Goal: Book appointment/travel/reservation

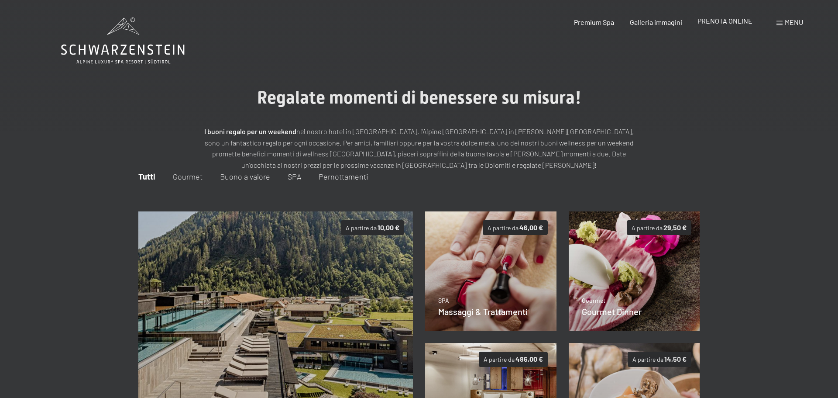
click at [725, 21] on span "PRENOTA ONLINE" at bounding box center [724, 21] width 55 height 8
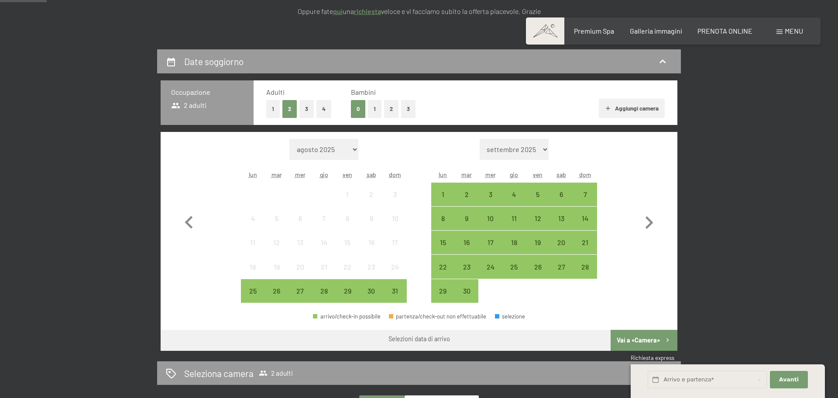
scroll to position [166, 0]
click at [386, 111] on button "2" at bounding box center [391, 109] width 14 height 18
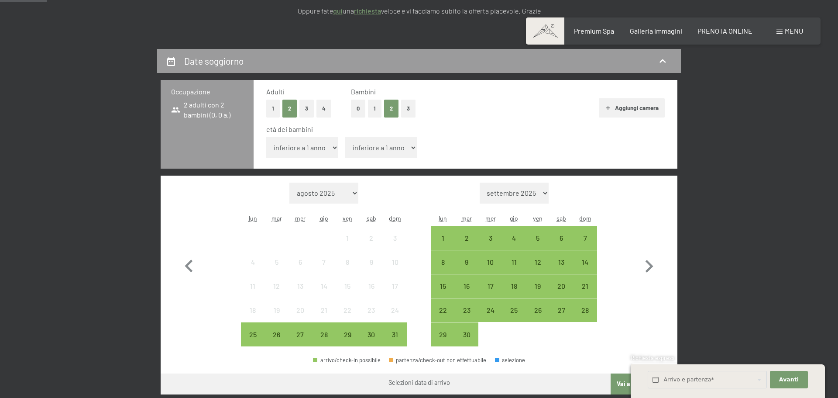
click at [319, 151] on select "inferiore a 1 anno 1 anno 2 anni 3 anni 4 anni 5 anni 6 anni 7 anni 8 anni 9 an…" at bounding box center [302, 147] width 72 height 21
select select "1"
click at [266, 137] on select "inferiore a 1 anno 1 anno 2 anni 3 anni 4 anni 5 anni 6 anni 7 anni 8 anni 9 an…" at bounding box center [302, 147] width 72 height 21
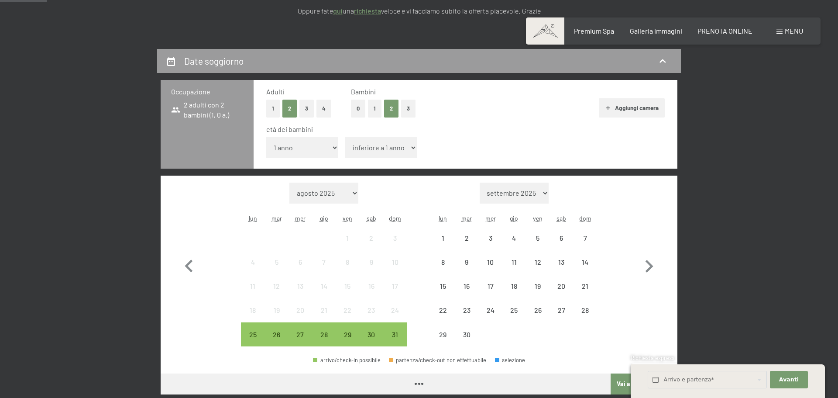
click at [362, 151] on select "inferiore a 1 anno 1 anno 2 anni 3 anni 4 anni 5 anni 6 anni 7 anni 8 anni 9 an…" at bounding box center [381, 147] width 72 height 21
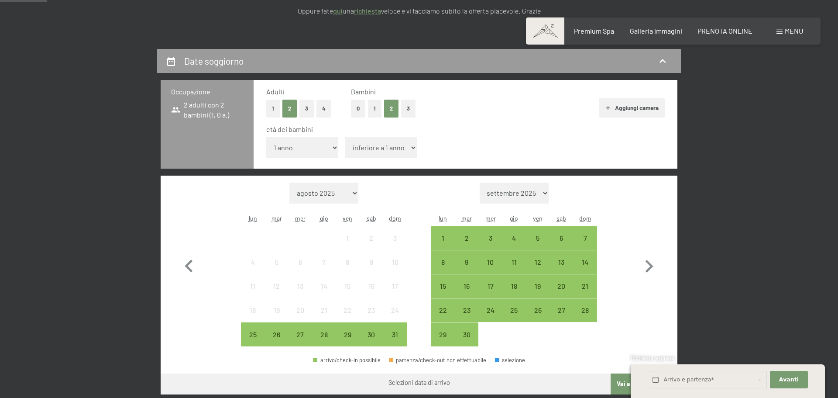
select select "4"
click at [345, 137] on select "inferiore a 1 anno 1 anno 2 anni 3 anni 4 anni 5 anni 6 anni 7 anni 8 anni 9 an…" at bounding box center [381, 147] width 72 height 21
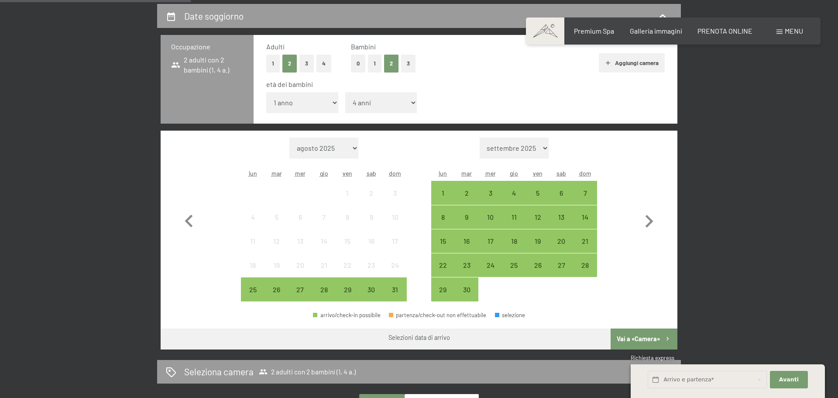
scroll to position [212, 0]
click at [573, 259] on div "28" at bounding box center [585, 265] width 24 height 24
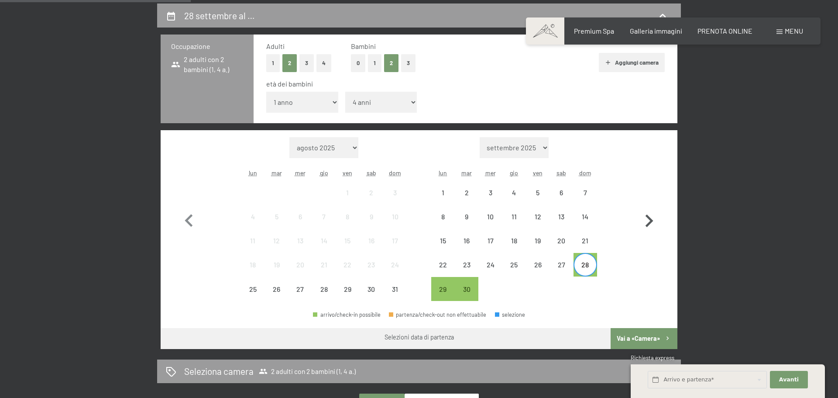
click at [653, 218] on icon "button" at bounding box center [648, 220] width 25 height 25
select select "[DATE]"
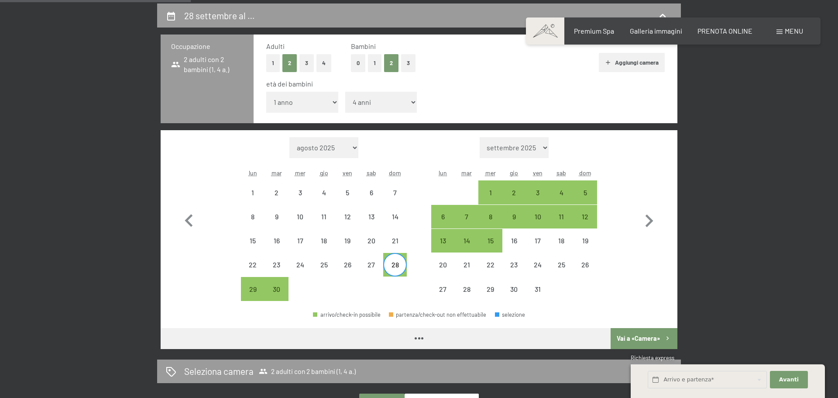
select select "[DATE]"
click at [505, 199] on div "2" at bounding box center [514, 200] width 22 height 22
select select "[DATE]"
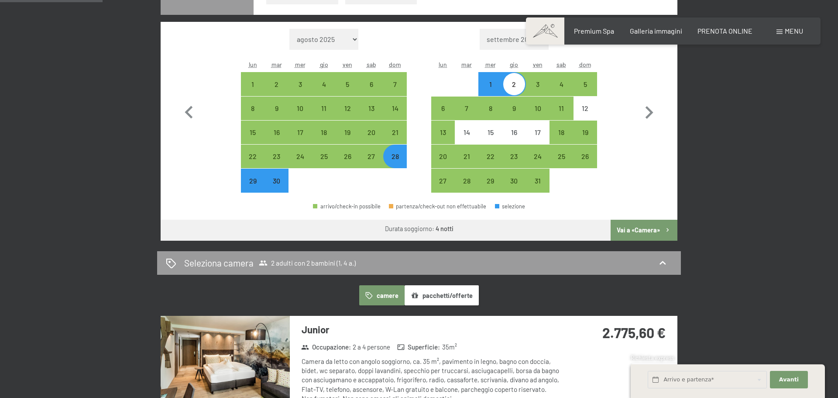
scroll to position [320, 0]
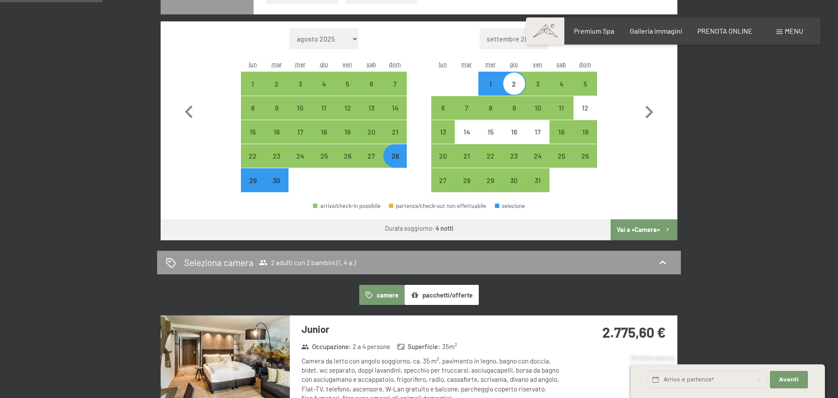
click at [245, 182] on div "29" at bounding box center [253, 188] width 22 height 22
select select "[DATE]"
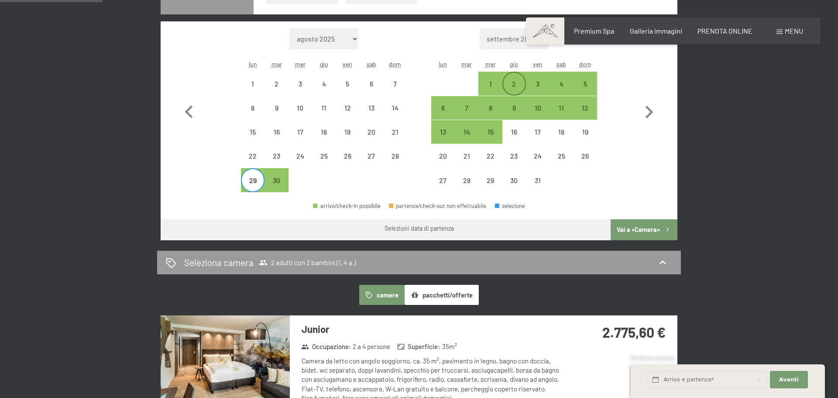
click at [516, 76] on div "2" at bounding box center [514, 83] width 22 height 22
select select "[DATE]"
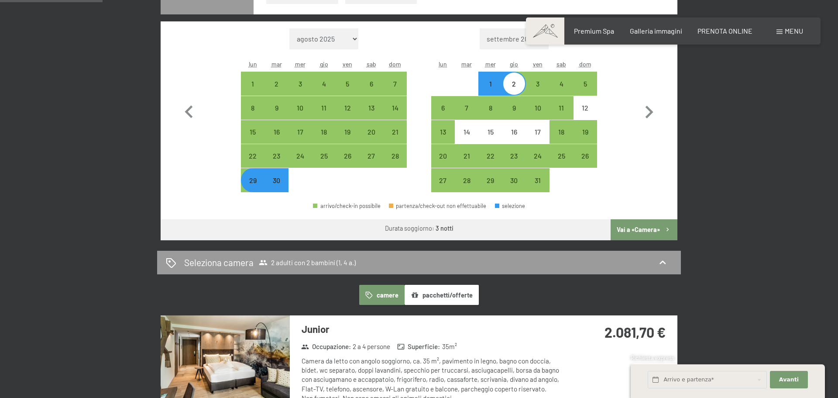
click at [615, 230] on button "Vai a «Camera»" at bounding box center [644, 229] width 67 height 21
select select "[DATE]"
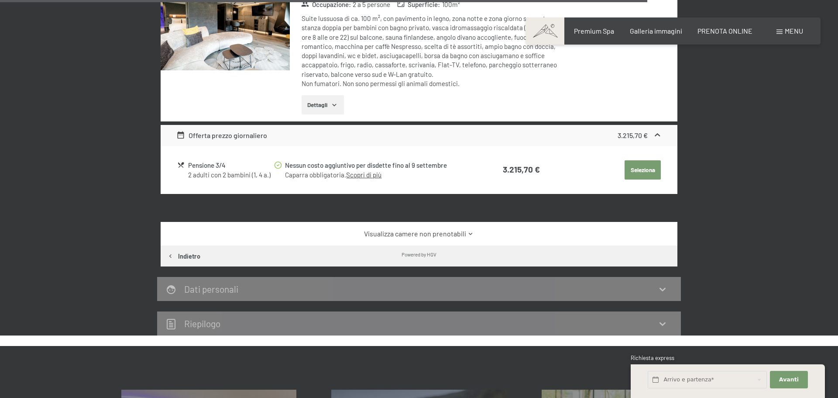
scroll to position [1776, 0]
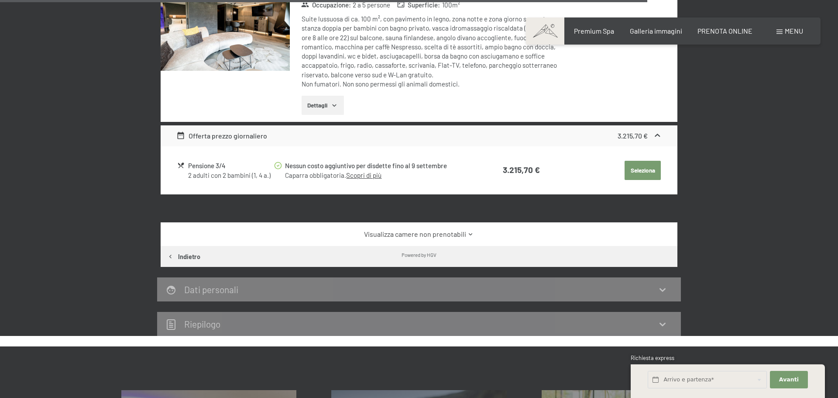
click at [466, 229] on link "Visualizza camere non prenotabili" at bounding box center [419, 234] width 486 height 10
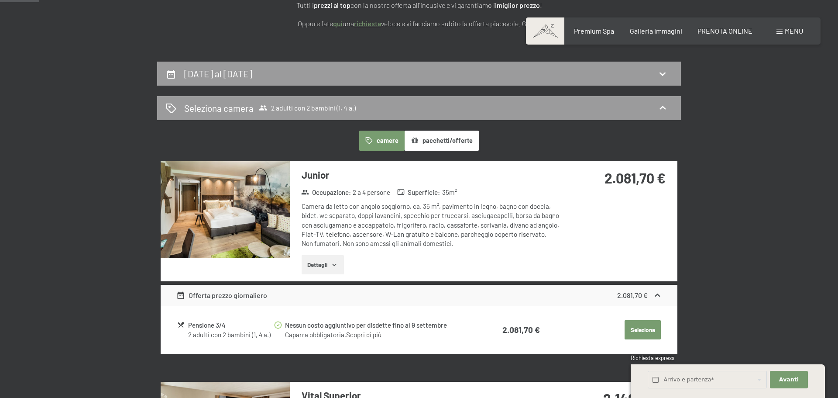
scroll to position [155, 0]
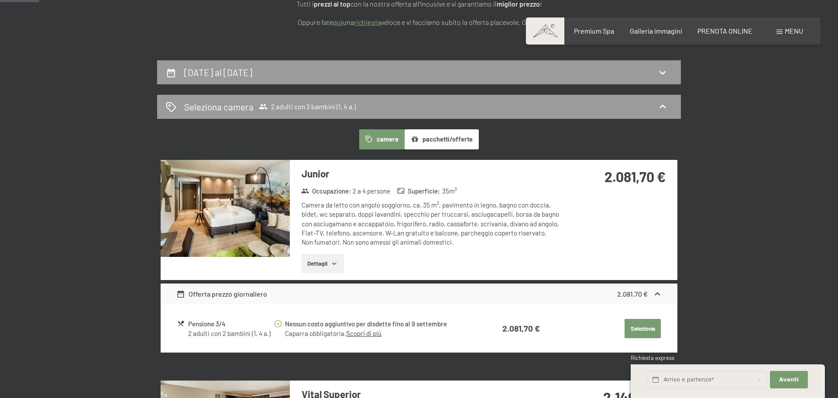
click at [433, 143] on button "pacchetti/offerte" at bounding box center [442, 139] width 74 height 20
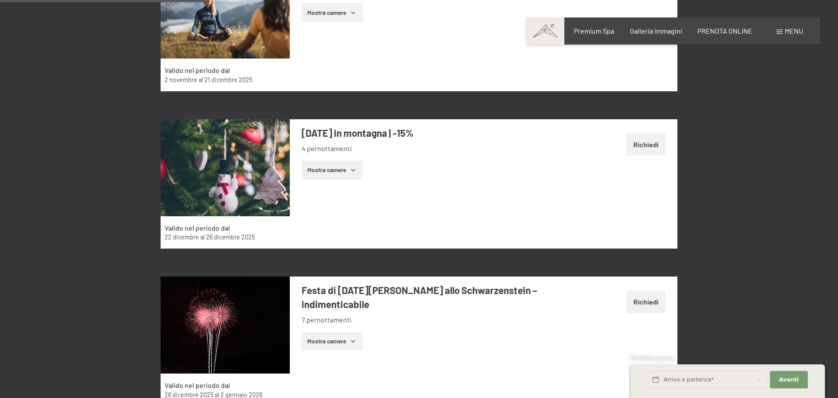
scroll to position [738, 0]
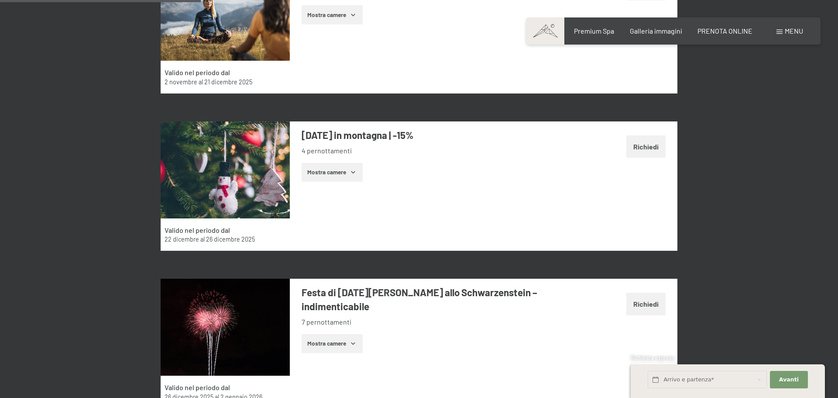
click at [330, 180] on button "Mostra camere" at bounding box center [332, 172] width 61 height 19
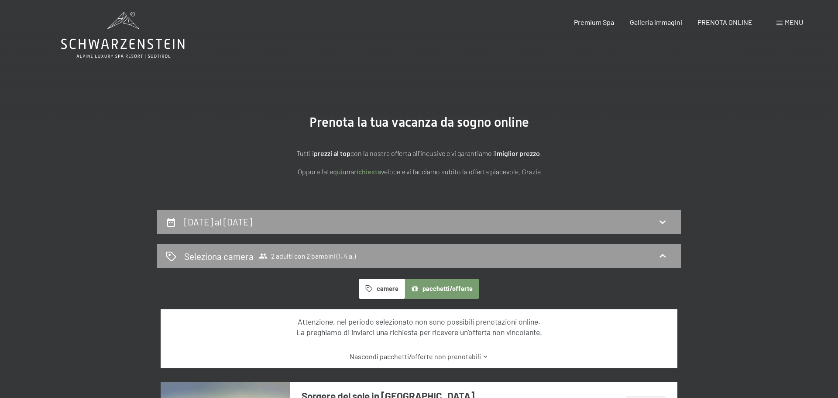
scroll to position [0, 0]
